Goal: Task Accomplishment & Management: Manage account settings

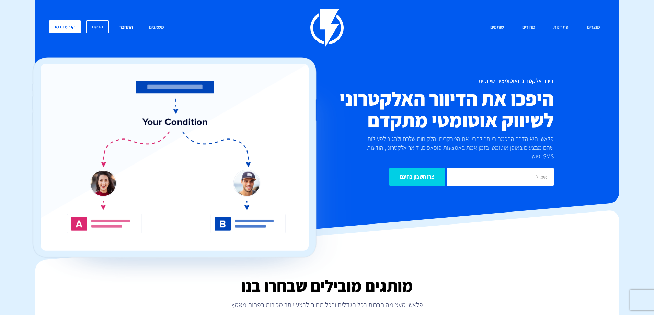
click at [123, 26] on link "התחבר" at bounding box center [126, 27] width 24 height 15
drag, startPoint x: 0, startPoint y: 0, endPoint x: 135, endPoint y: 26, distance: 137.0
click at [135, 26] on link "התחבר" at bounding box center [126, 27] width 24 height 15
click at [99, 28] on link "הרשם" at bounding box center [97, 26] width 23 height 13
click at [121, 26] on link "התחבר" at bounding box center [126, 27] width 24 height 15
